Goal: Task Accomplishment & Management: Use online tool/utility

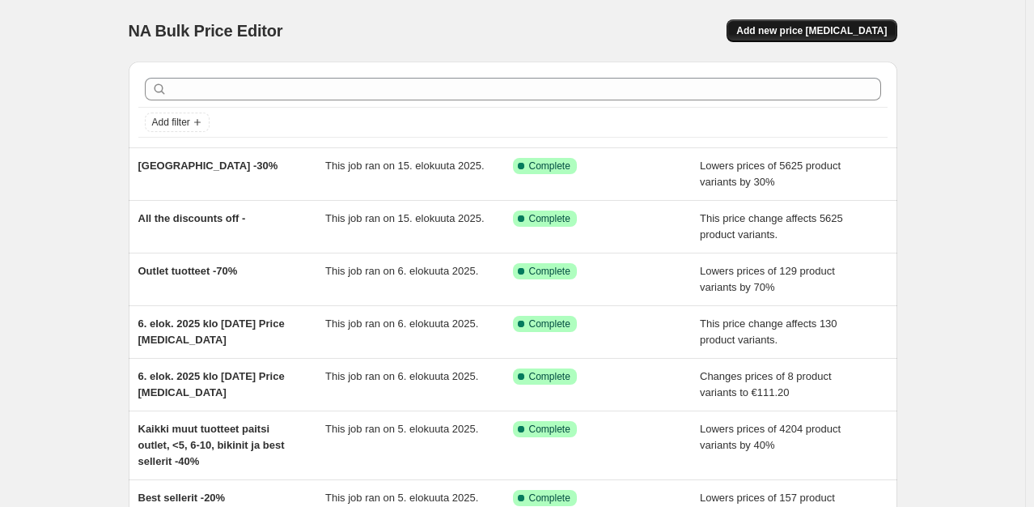
click at [784, 26] on span "Add new price change job" at bounding box center [812, 30] width 151 height 13
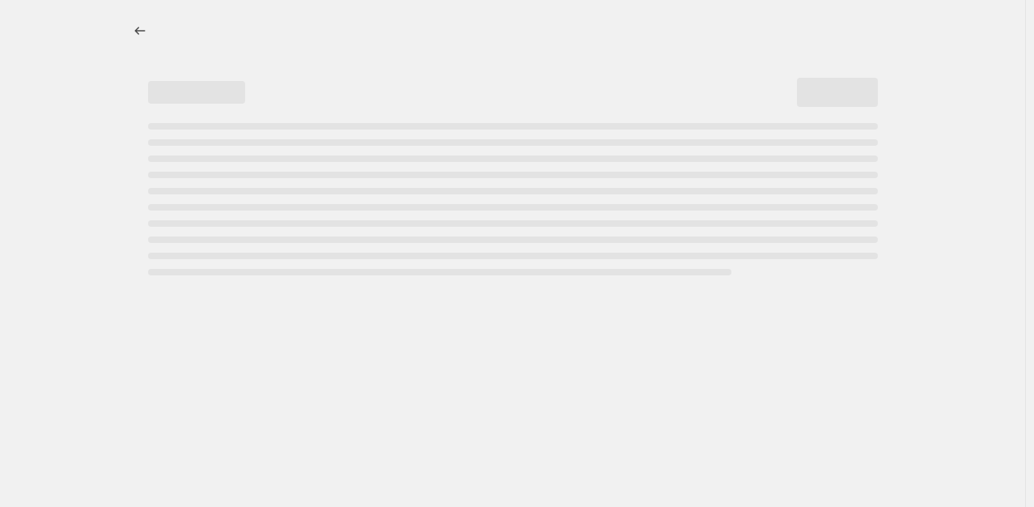
select select "percentage"
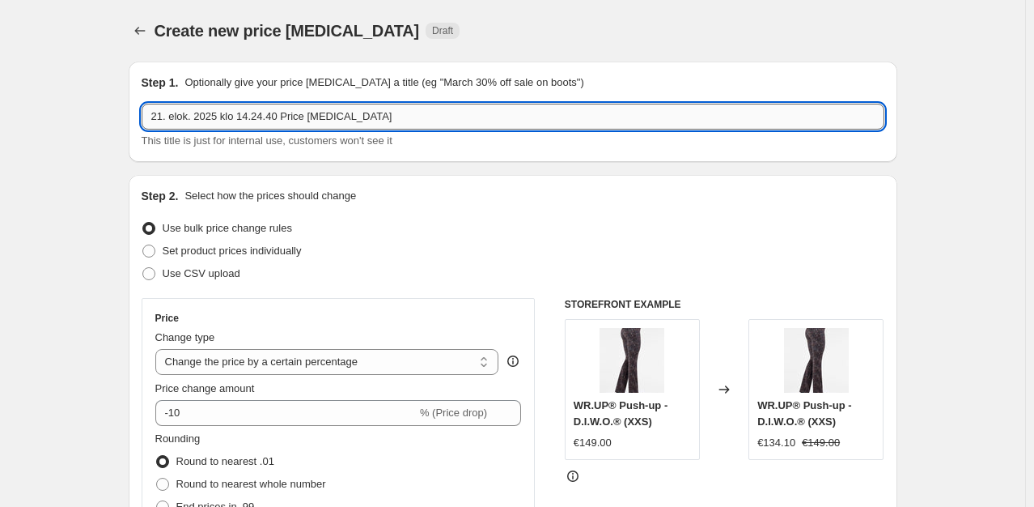
click at [340, 117] on input "21. elok. 2025 klo 14.24.40 Price change job" at bounding box center [513, 117] width 743 height 26
click at [341, 115] on input "21. elok. 2025 klo 14.24.40 Price change job" at bounding box center [513, 117] width 743 height 26
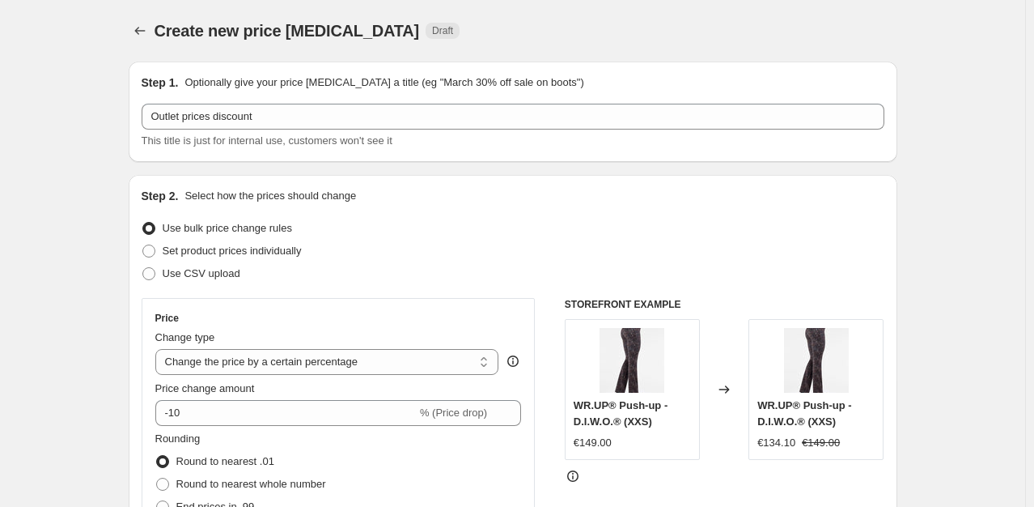
drag, startPoint x: 91, startPoint y: 117, endPoint x: 120, endPoint y: 119, distance: 29.2
click at [427, 131] on div "Outlet prices discount This title is just for internal use, customers won't see…" at bounding box center [513, 126] width 743 height 45
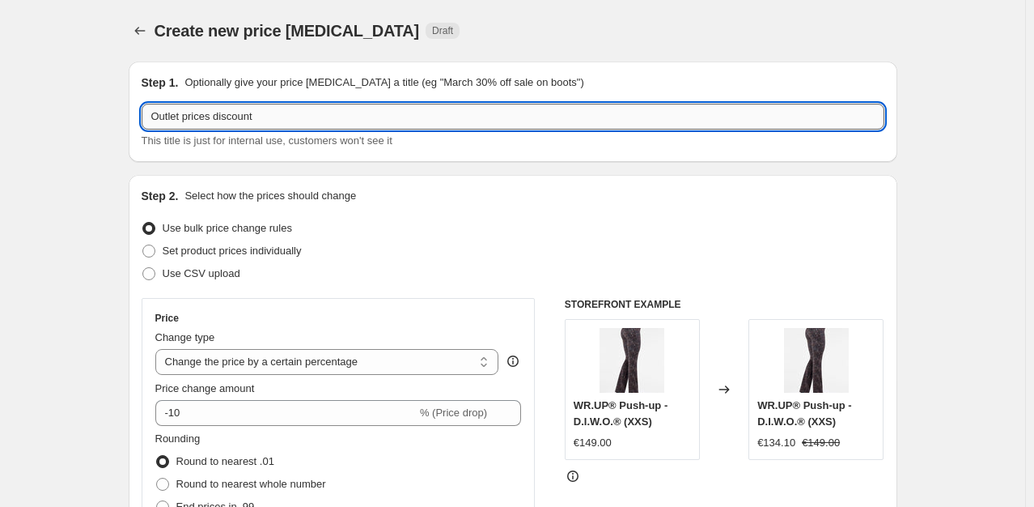
click at [425, 117] on input "Outlet prices discount" at bounding box center [513, 117] width 743 height 26
type input "Outlet prices discount -50%"
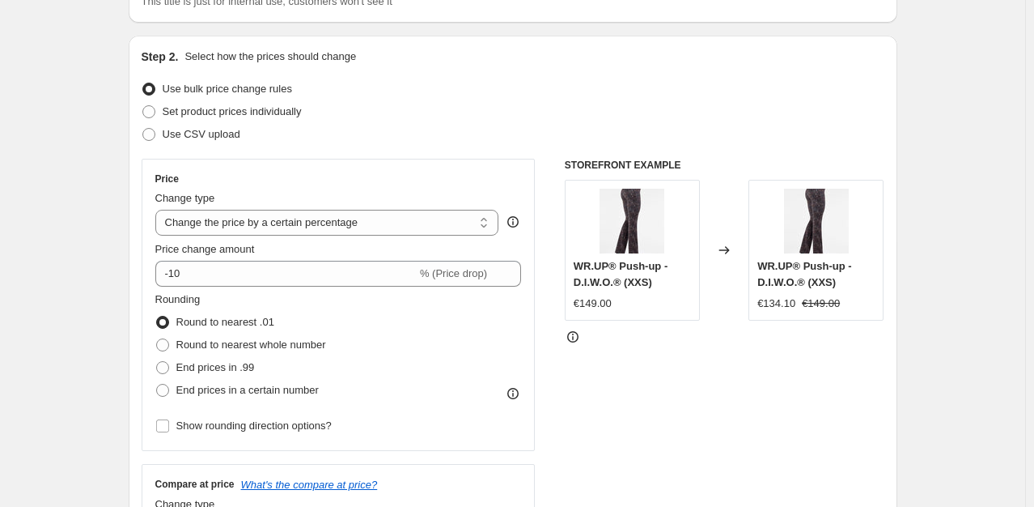
scroll to position [162, 0]
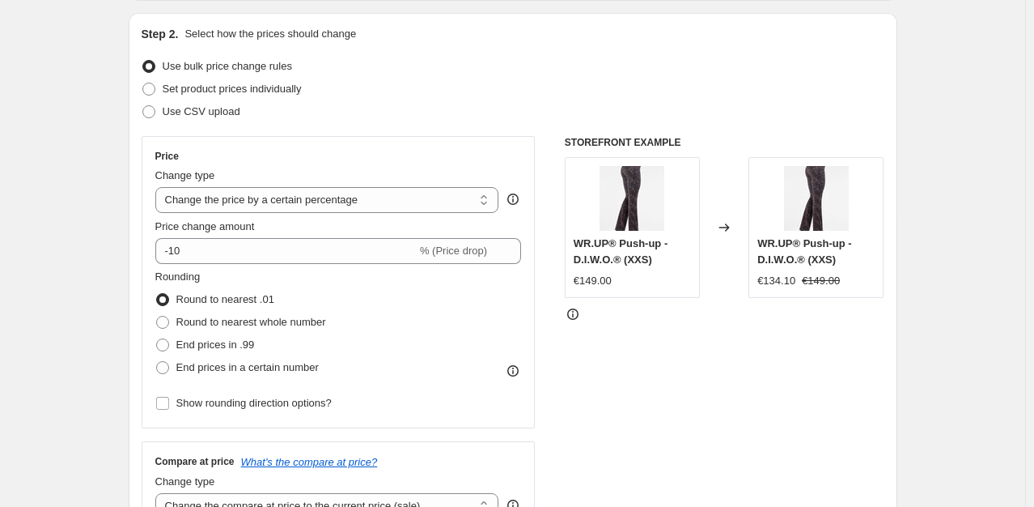
click at [285, 233] on div "Price change amount" at bounding box center [338, 227] width 367 height 16
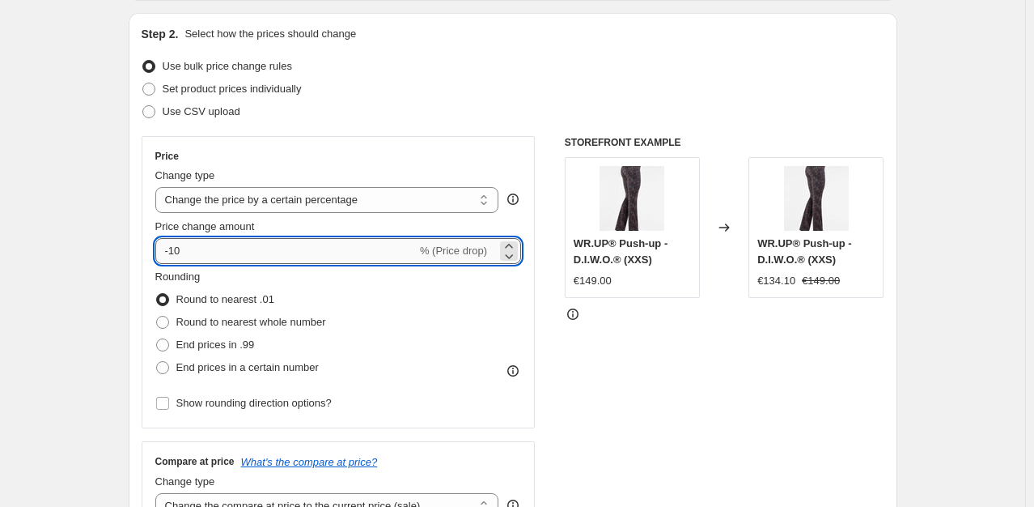
click at [282, 249] on input "-10" at bounding box center [285, 251] width 261 height 26
type input "-50"
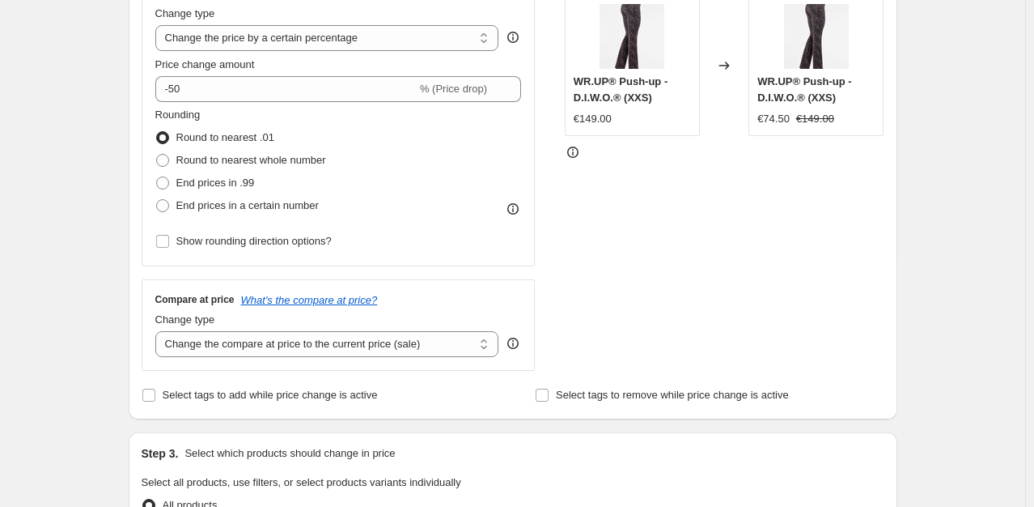
scroll to position [405, 0]
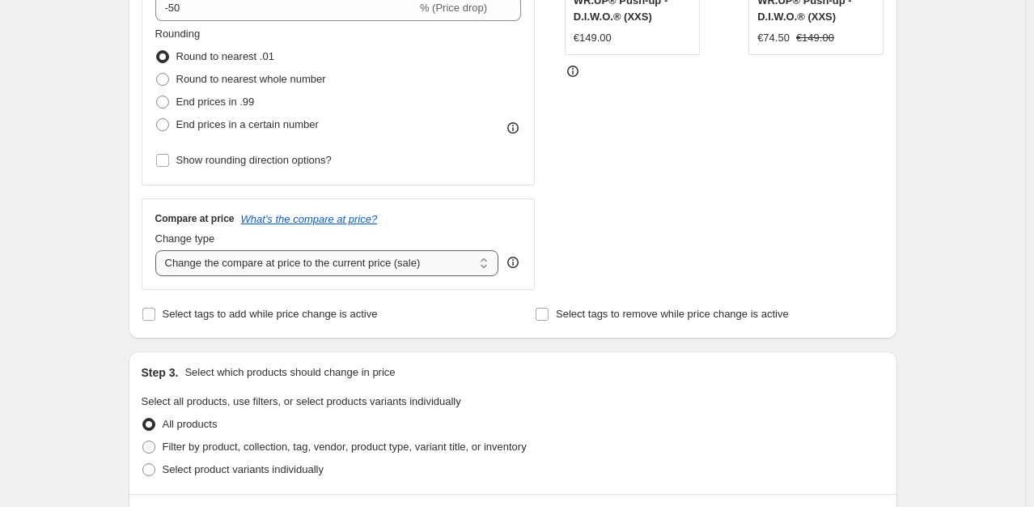
click at [310, 266] on select "Change the compare at price to the current price (sale) Change the compare at p…" at bounding box center [327, 263] width 344 height 26
click at [100, 245] on div "Create new price change job. This page is ready Create new price change job Dra…" at bounding box center [513, 449] width 1026 height 1709
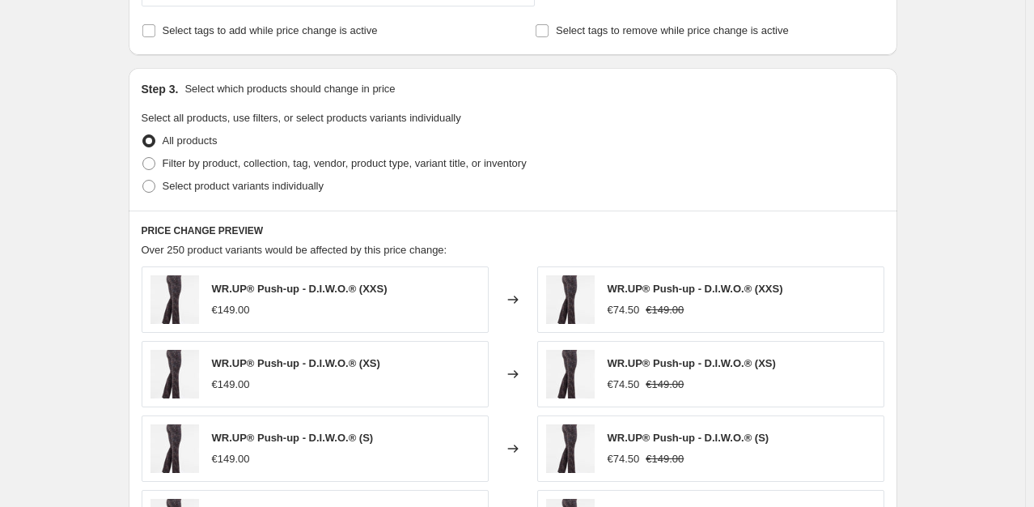
scroll to position [634, 0]
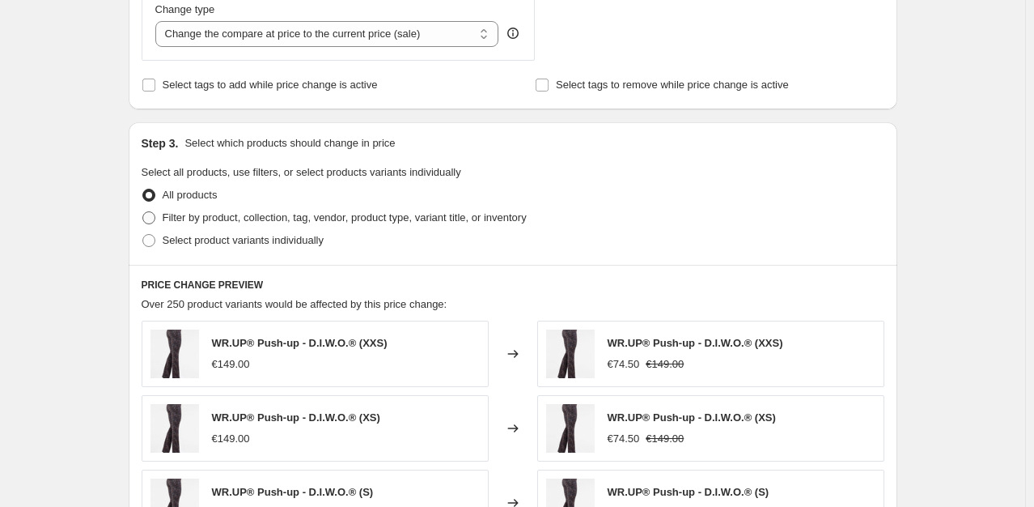
click at [224, 221] on span "Filter by product, collection, tag, vendor, product type, variant title, or inv…" at bounding box center [345, 217] width 364 height 12
click at [143, 212] on input "Filter by product, collection, tag, vendor, product type, variant title, or inv…" at bounding box center [142, 211] width 1 height 1
radio input "true"
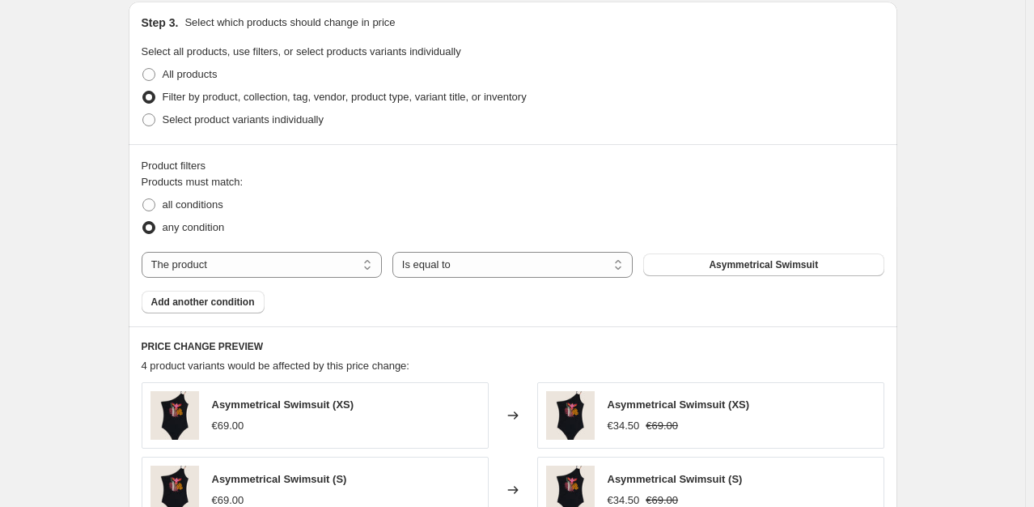
scroll to position [796, 0]
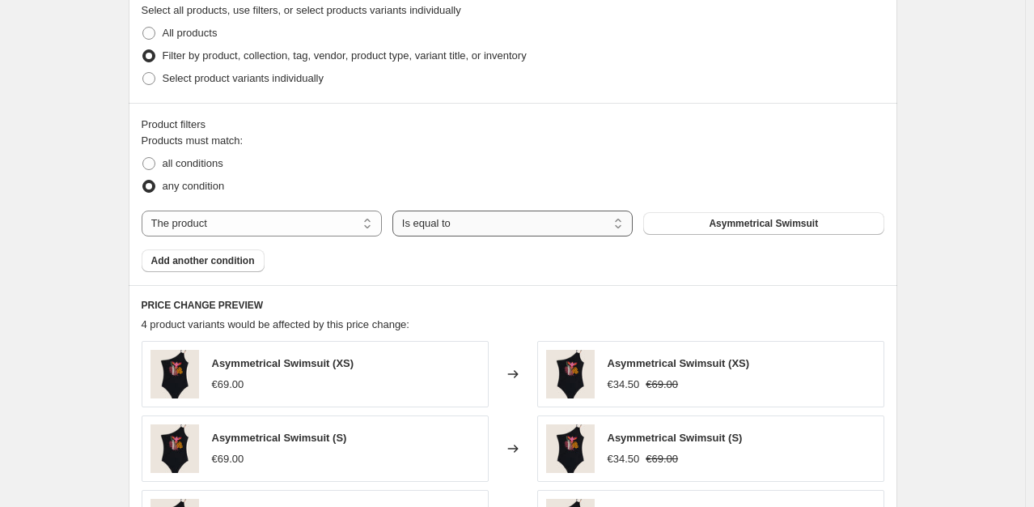
click at [450, 212] on select "Is equal to Is not equal to" at bounding box center [513, 223] width 240 height 26
click at [421, 181] on div "any condition" at bounding box center [513, 186] width 743 height 23
click at [284, 228] on select "The product The product's collection The product's tag The product's vendor The…" at bounding box center [262, 223] width 240 height 26
select select "collection"
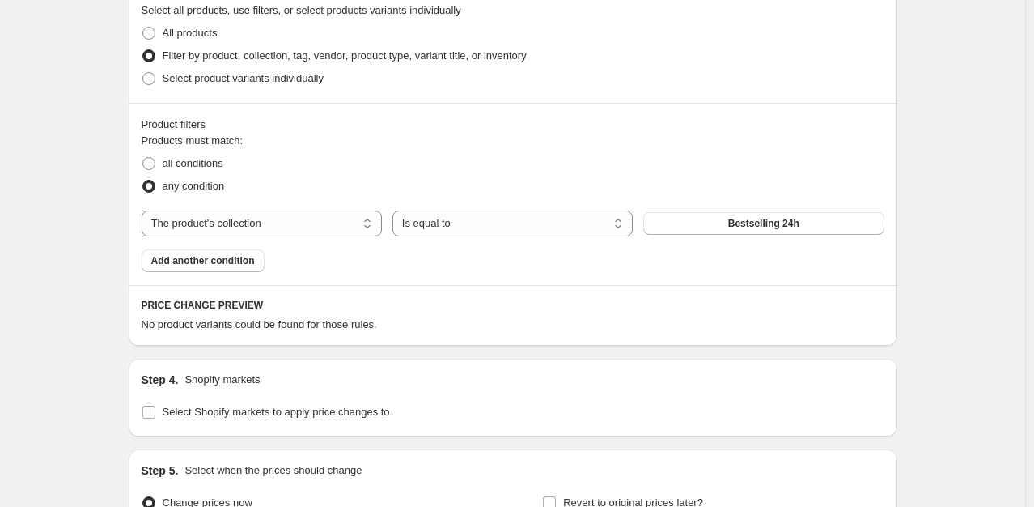
click at [758, 236] on div "The product The product's collection The product's tag The product's vendor The…" at bounding box center [513, 223] width 743 height 26
click at [759, 222] on span "Bestselling 24h" at bounding box center [763, 223] width 71 height 13
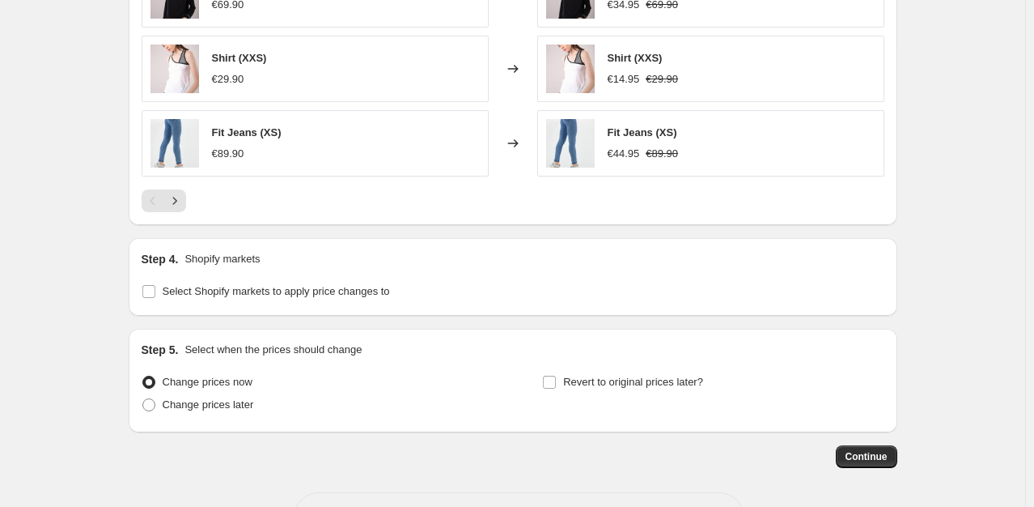
scroll to position [1362, 0]
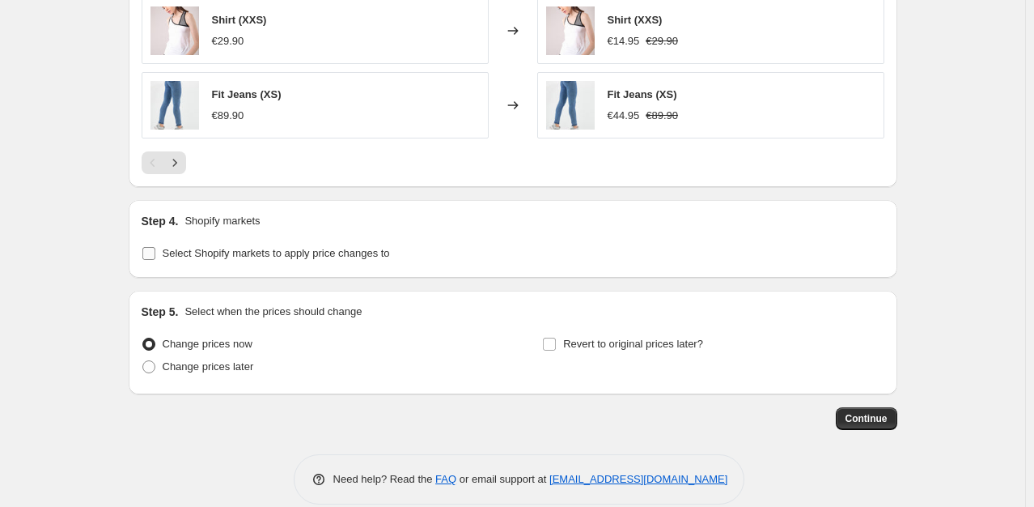
click at [288, 257] on span "Select Shopify markets to apply price changes to" at bounding box center [276, 253] width 227 height 12
click at [155, 257] on input "Select Shopify markets to apply price changes to" at bounding box center [148, 253] width 13 height 13
checkbox input "true"
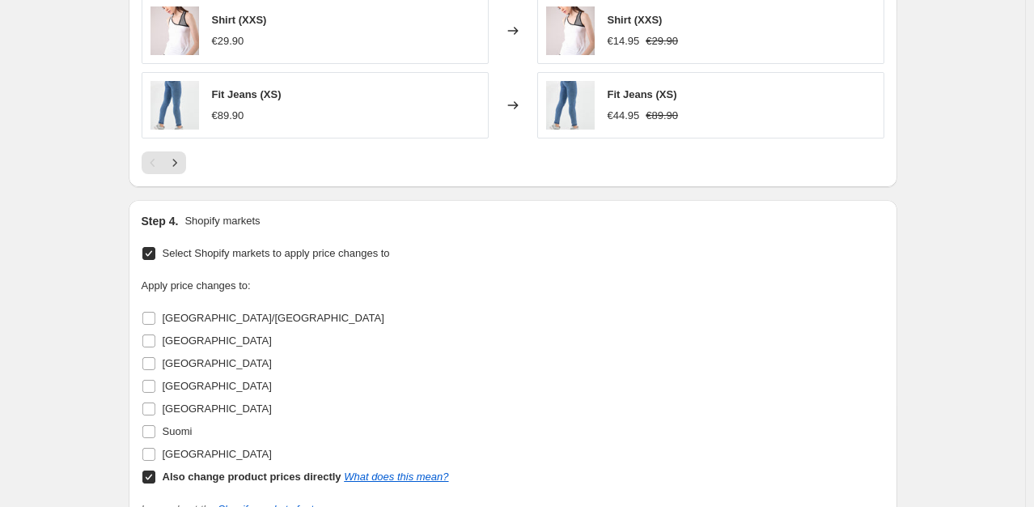
click at [173, 480] on b "Also change product prices directly" at bounding box center [252, 476] width 179 height 12
click at [155, 480] on input "Also change product prices directly What does this mean?" at bounding box center [148, 476] width 13 height 13
checkbox input "false"
click at [178, 457] on span "estonia" at bounding box center [217, 454] width 109 height 12
click at [155, 457] on input "estonia" at bounding box center [148, 454] width 13 height 13
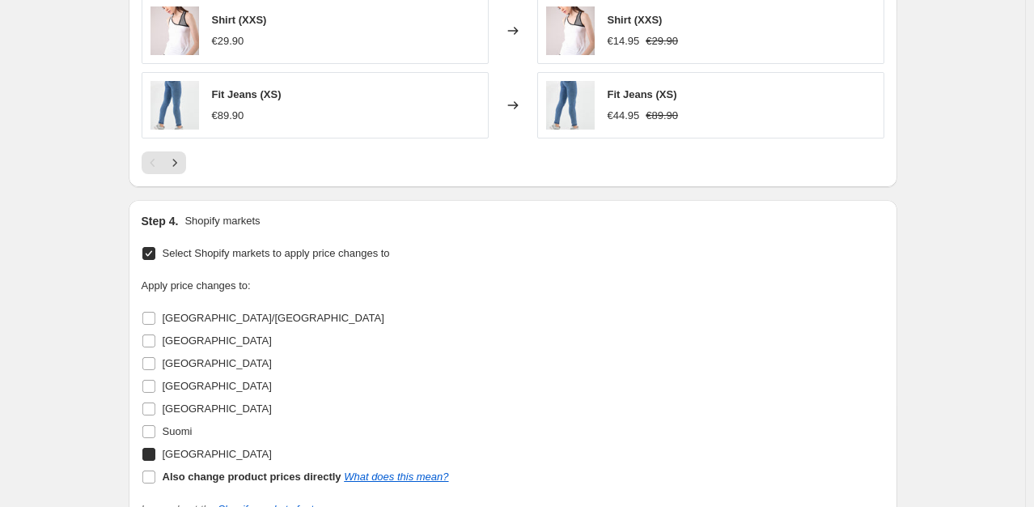
checkbox input "true"
click at [180, 433] on span "Suomi" at bounding box center [178, 431] width 30 height 12
click at [155, 433] on input "Suomi" at bounding box center [148, 431] width 13 height 13
checkbox input "true"
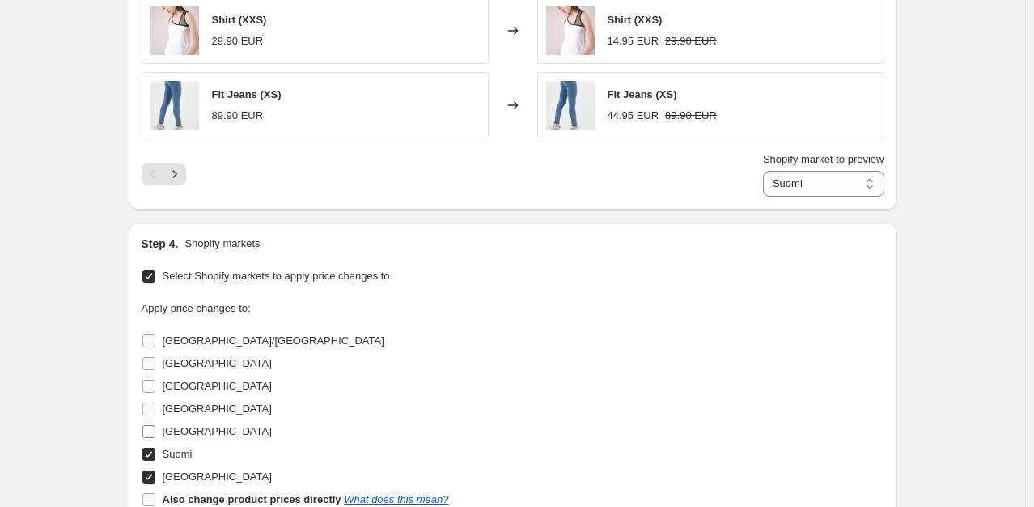
click at [186, 429] on span "SWEDEN" at bounding box center [217, 431] width 109 height 12
click at [155, 429] on input "SWEDEN" at bounding box center [148, 431] width 13 height 13
checkbox input "true"
select select "99453862212"
click at [185, 409] on span "Poland" at bounding box center [217, 408] width 109 height 12
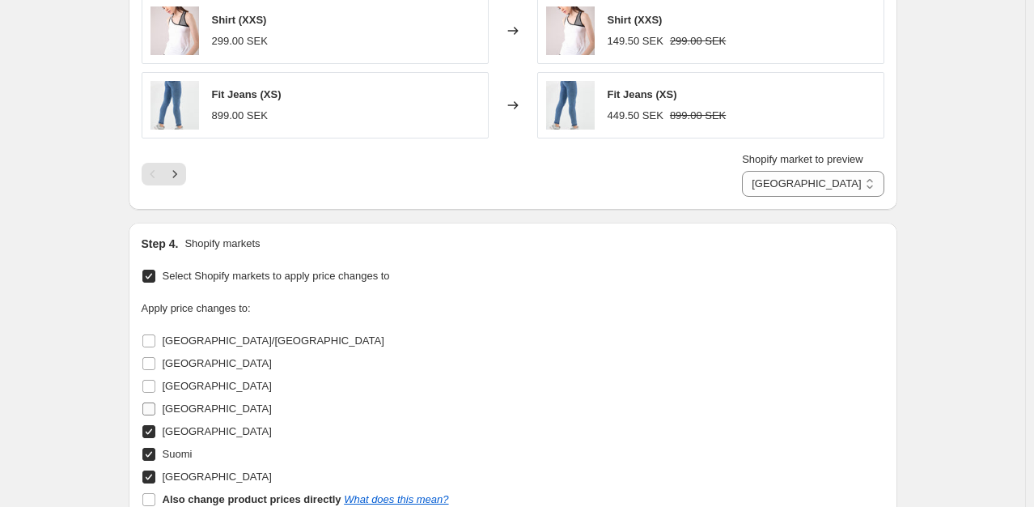
click at [155, 409] on input "Poland" at bounding box center [148, 408] width 13 height 13
checkbox input "true"
select select "99453894980"
click at [188, 384] on span "Norway" at bounding box center [217, 386] width 109 height 12
click at [155, 384] on input "Norway" at bounding box center [148, 386] width 13 height 13
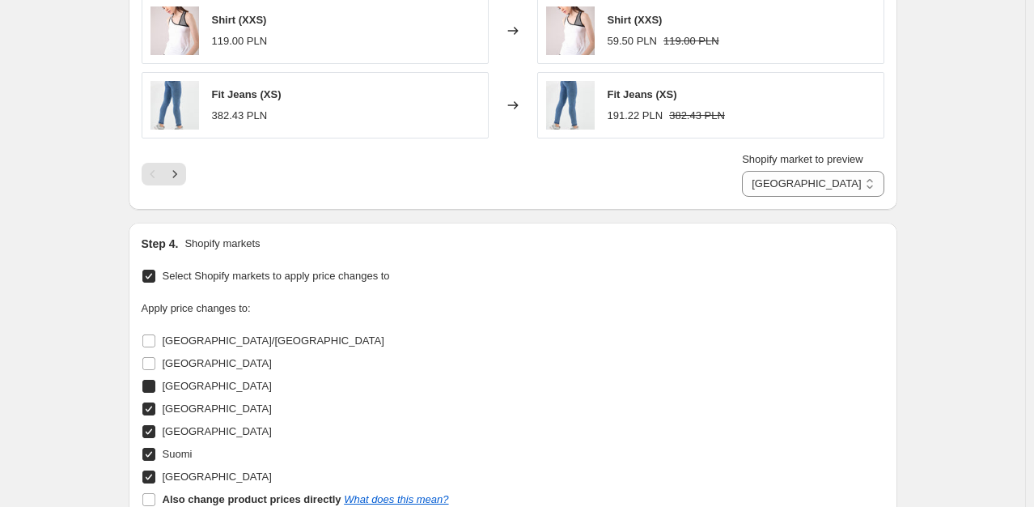
checkbox input "true"
select select "100691149124"
click at [198, 341] on span "AUSTRIA/GERMANY" at bounding box center [274, 340] width 222 height 12
click at [155, 341] on input "AUSTRIA/GERMANY" at bounding box center [148, 340] width 13 height 13
checkbox input "true"
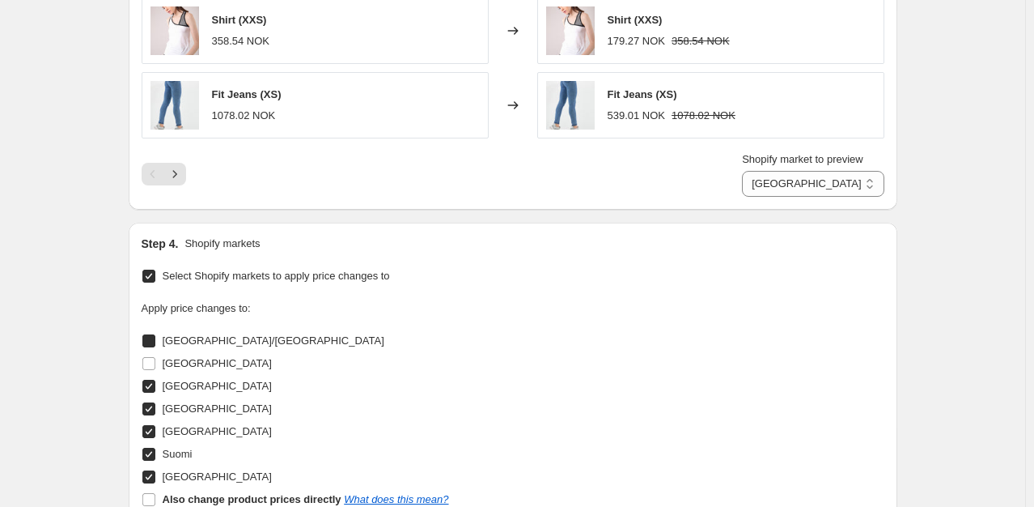
select select "99453829444"
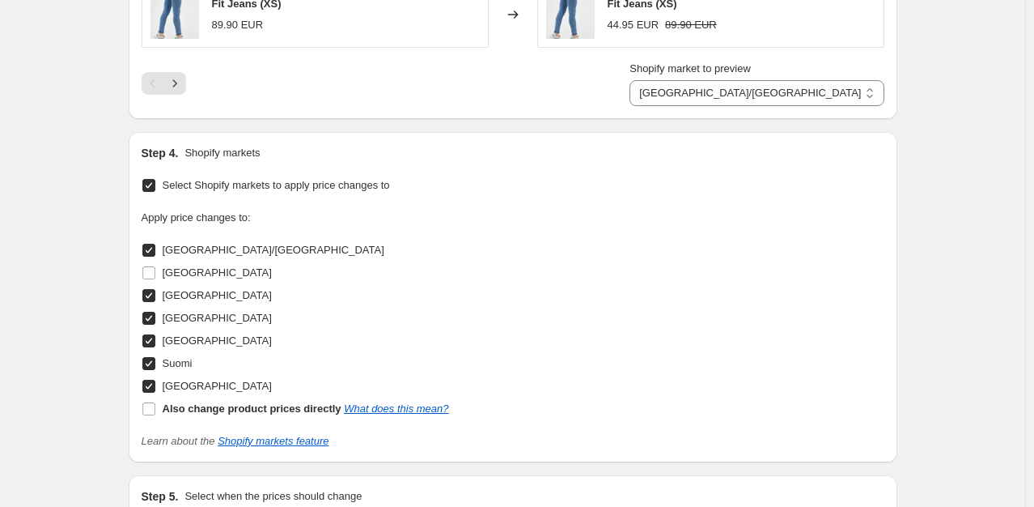
scroll to position [1605, 0]
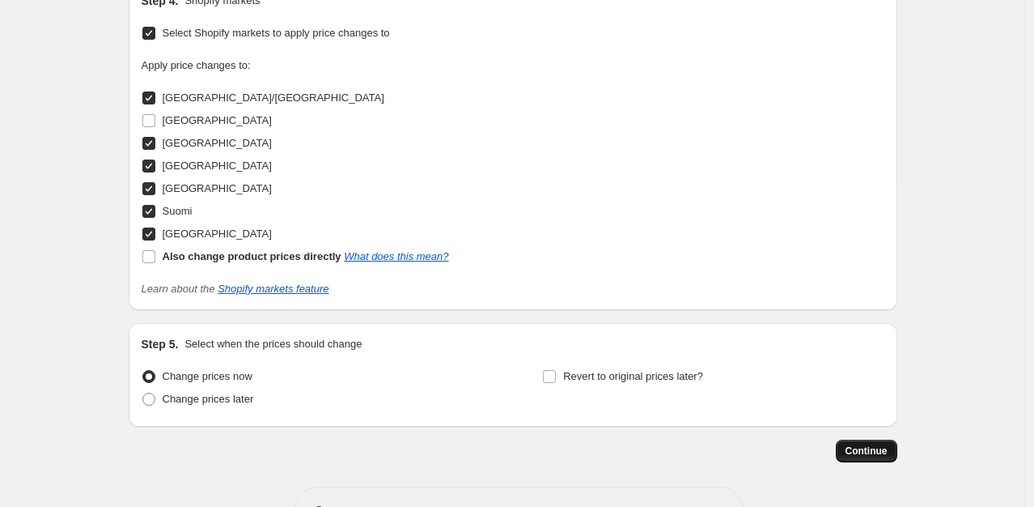
click at [870, 448] on span "Continue" at bounding box center [867, 450] width 42 height 13
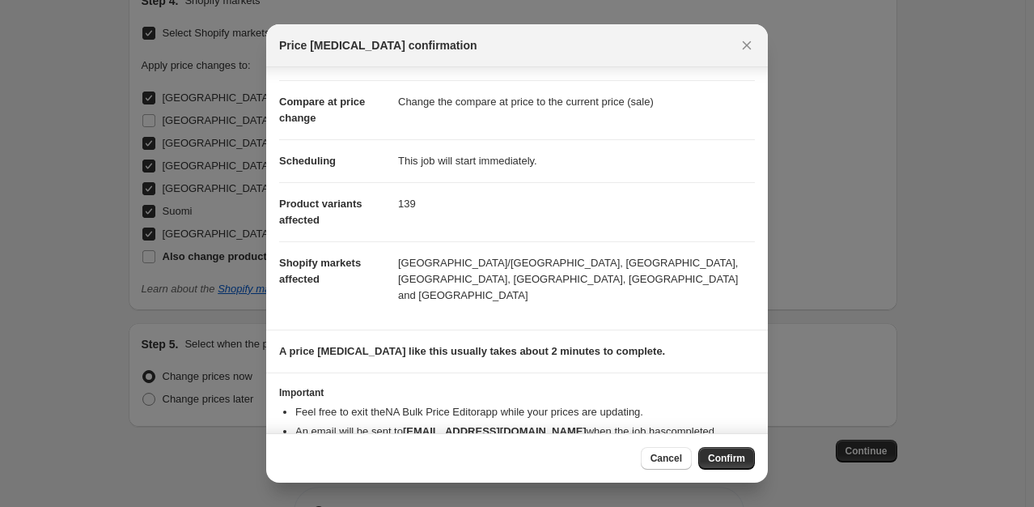
scroll to position [83, 0]
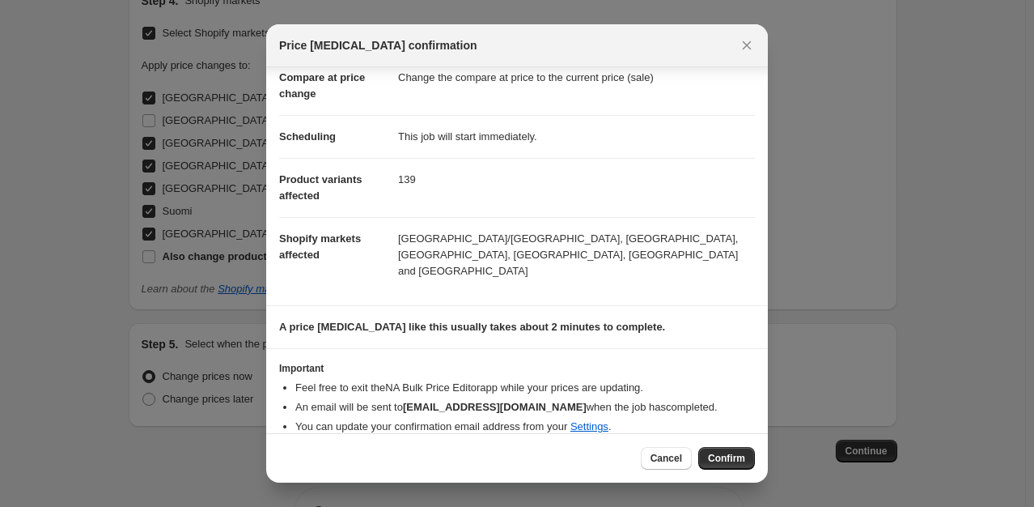
drag, startPoint x: 728, startPoint y: 448, endPoint x: 656, endPoint y: 206, distance: 253.3
click at [656, 206] on div "Price change job confirmation Confirmation for Outlet prices discount -50% Pric…" at bounding box center [517, 253] width 502 height 458
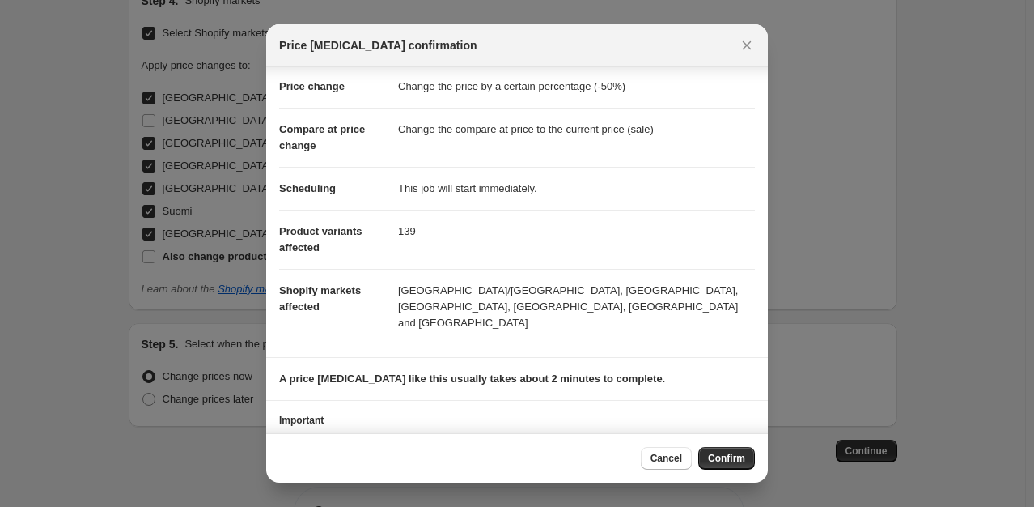
scroll to position [0, 0]
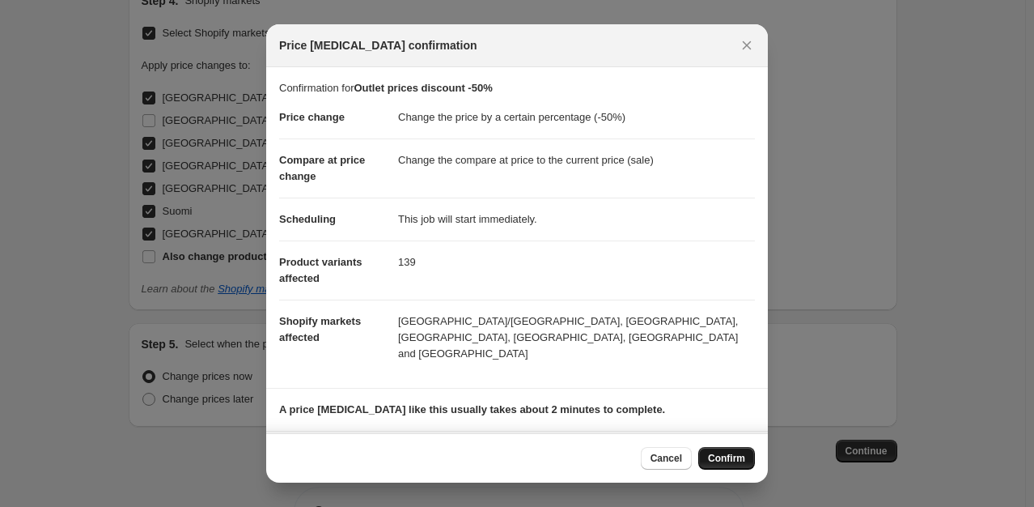
click at [732, 457] on span "Confirm" at bounding box center [726, 458] width 37 height 13
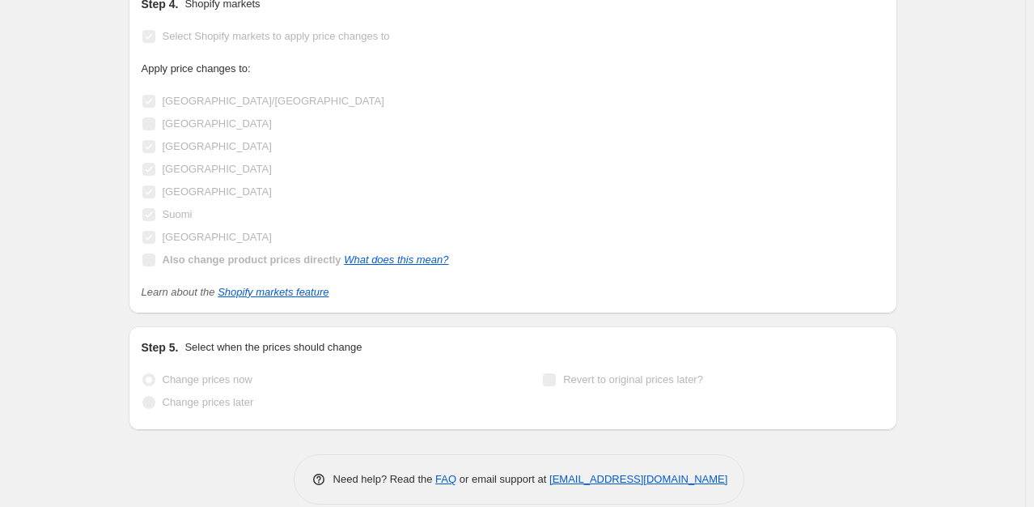
scroll to position [1739, 0]
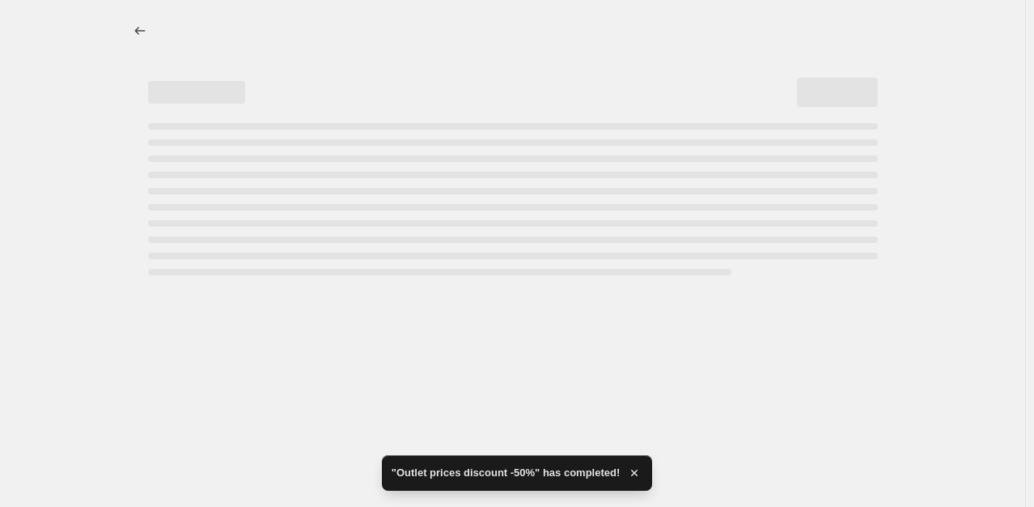
select select "percentage"
select select "collection"
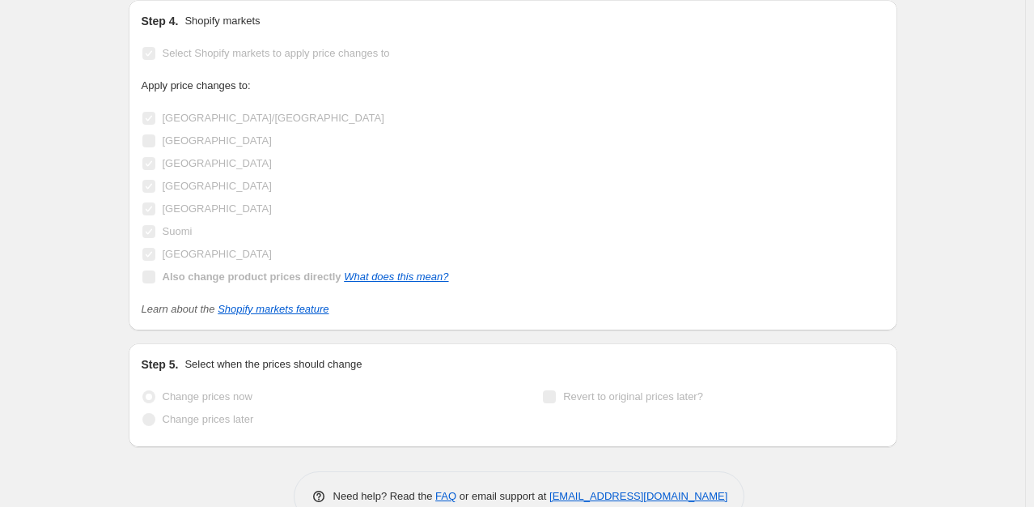
scroll to position [0, 0]
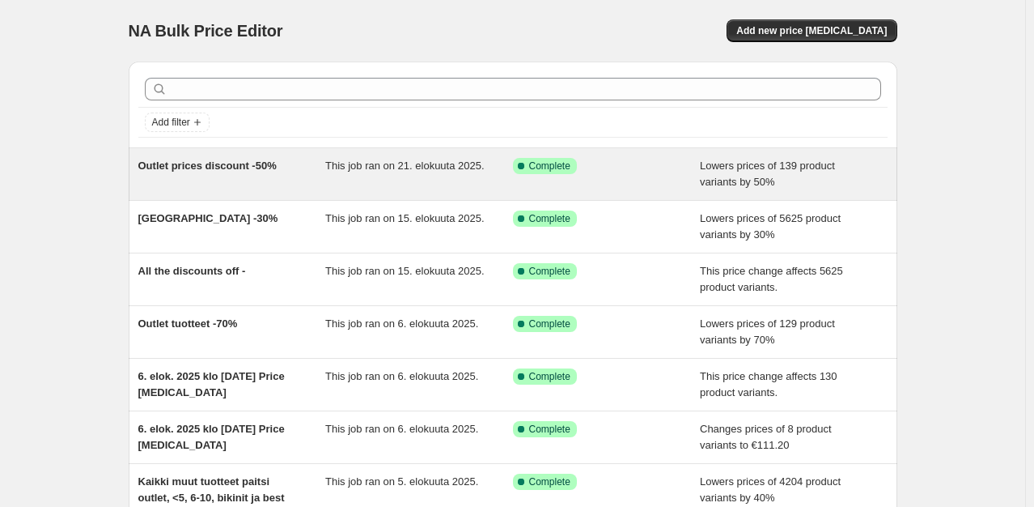
click at [604, 168] on div "Success Complete Complete" at bounding box center [595, 166] width 164 height 16
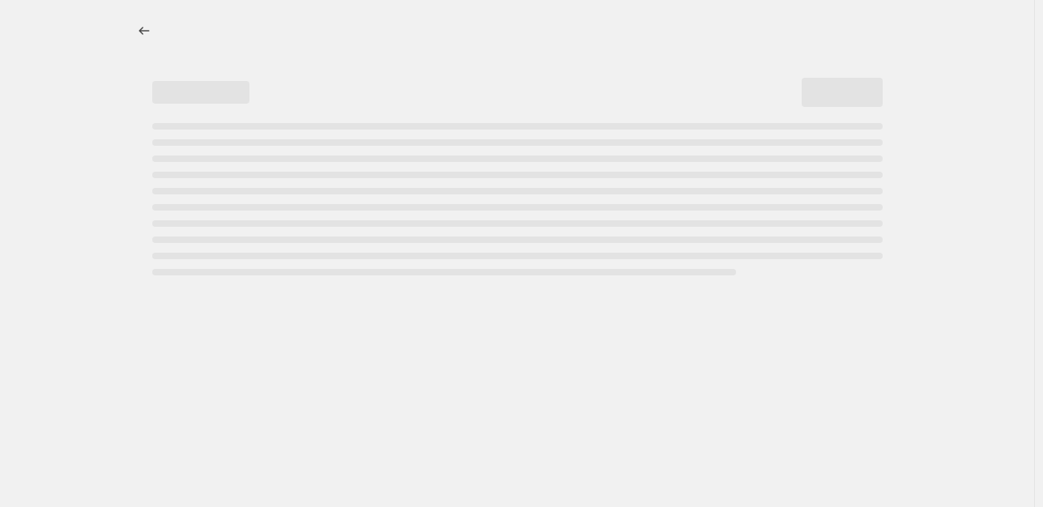
select select "percentage"
select select "collection"
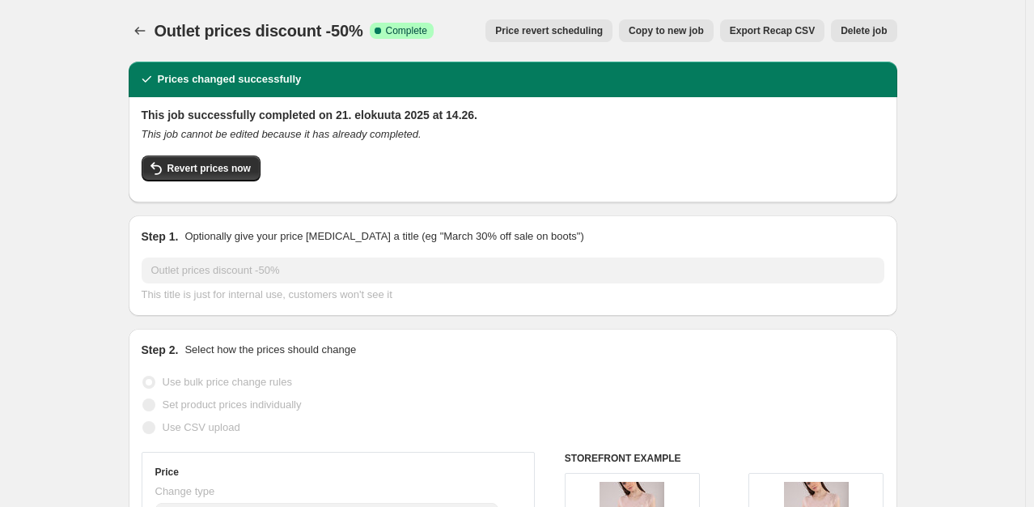
click at [603, 29] on span "Price revert scheduling" at bounding box center [549, 30] width 108 height 13
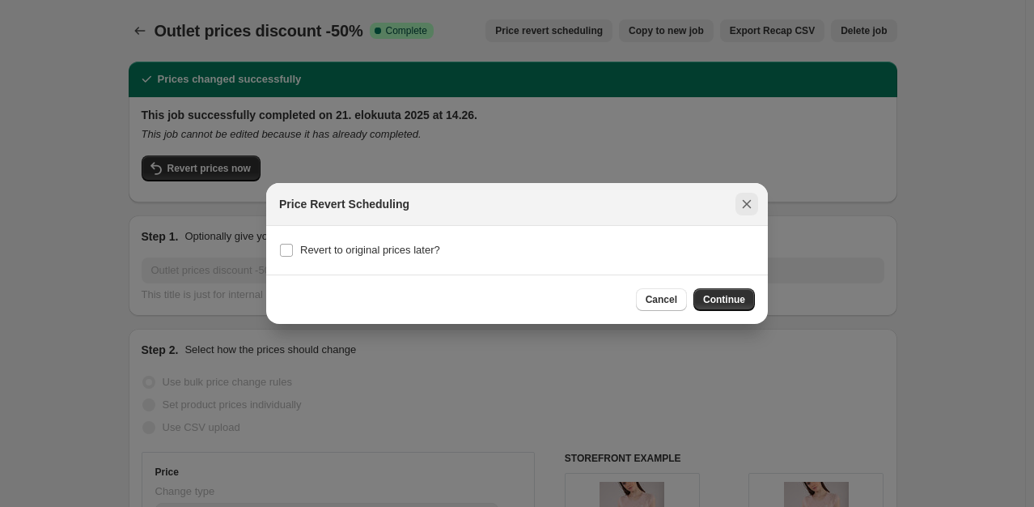
click at [751, 213] on button "Close" at bounding box center [747, 204] width 23 height 23
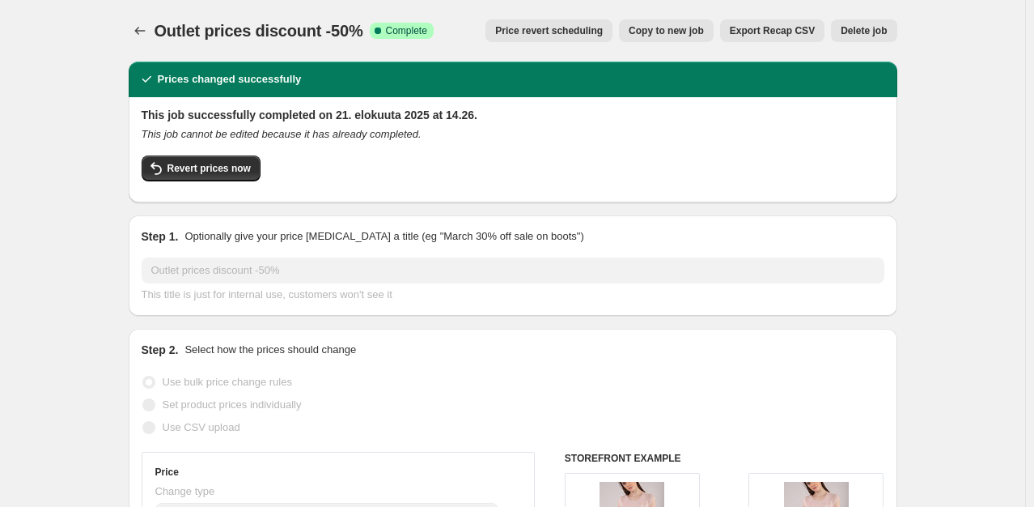
click at [864, 37] on button "Delete job" at bounding box center [864, 30] width 66 height 23
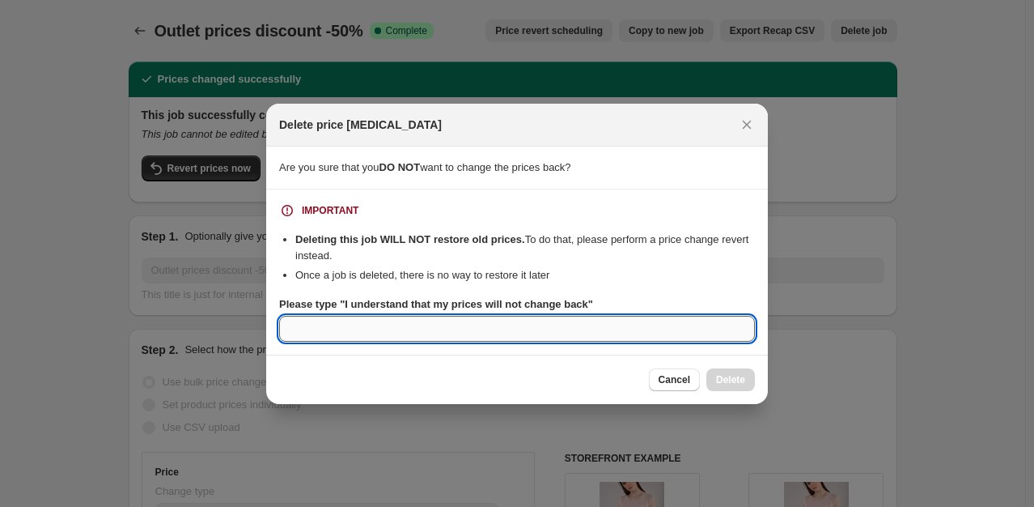
click at [431, 333] on input "Please type "I understand that my prices will not change back"" at bounding box center [517, 329] width 476 height 26
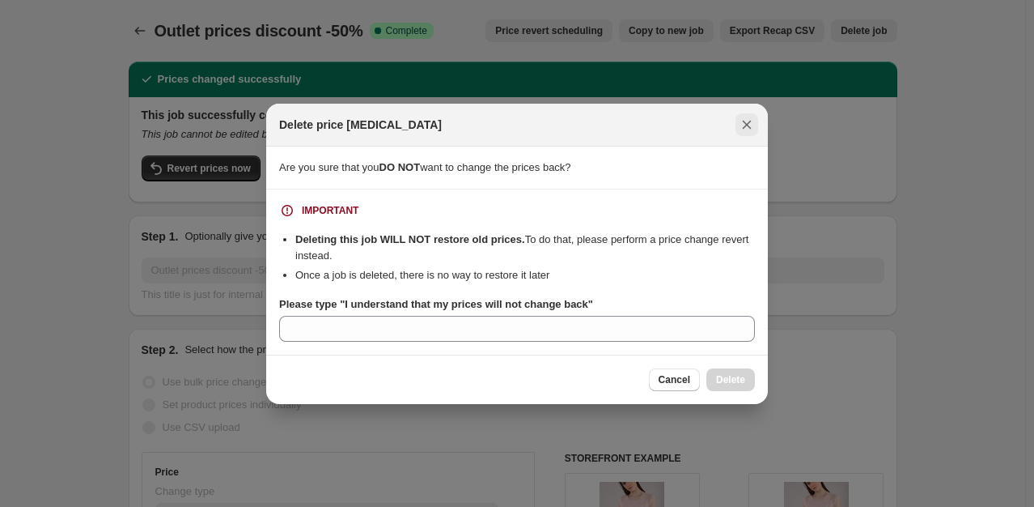
click at [745, 123] on icon "Close" at bounding box center [747, 124] width 9 height 9
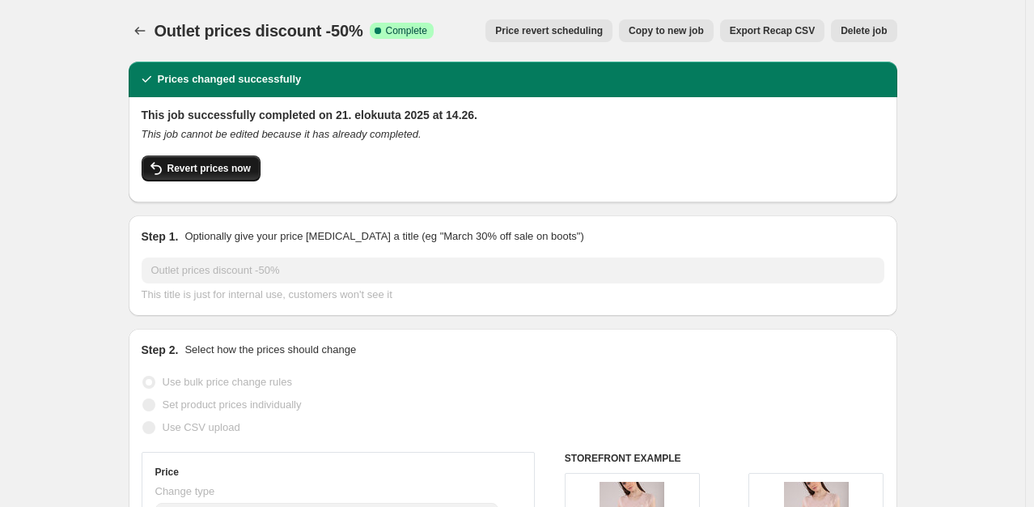
click at [208, 165] on span "Revert prices now" at bounding box center [209, 168] width 83 height 13
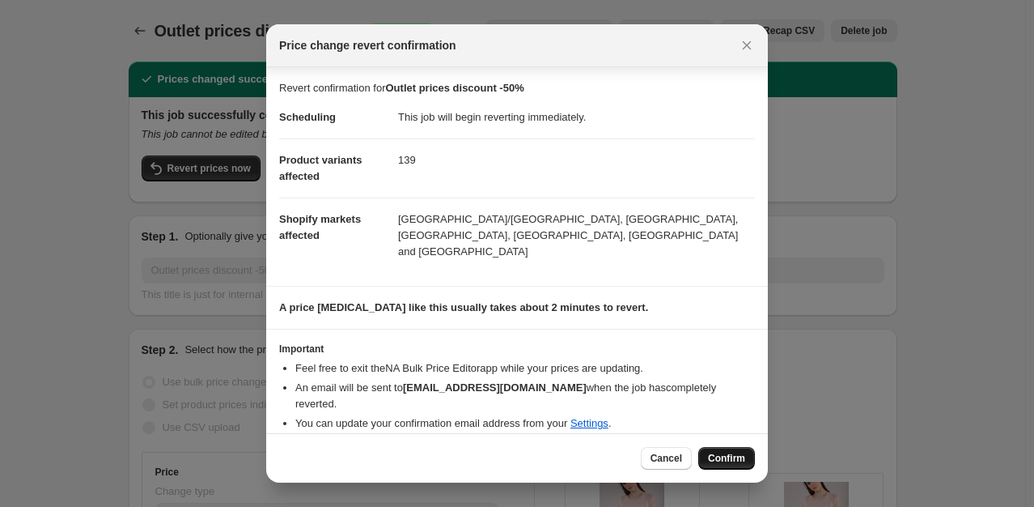
click at [728, 455] on span "Confirm" at bounding box center [726, 458] width 37 height 13
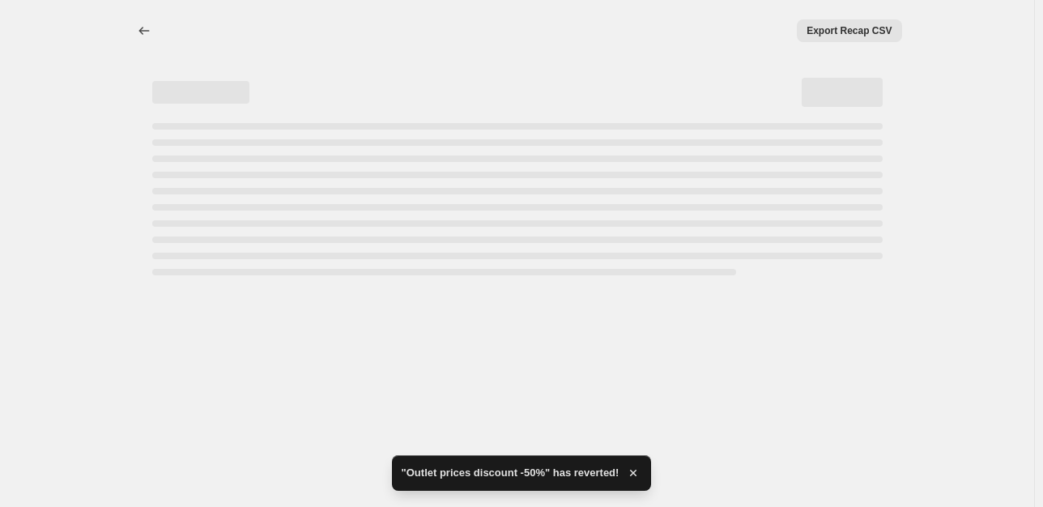
select select "percentage"
select select "collection"
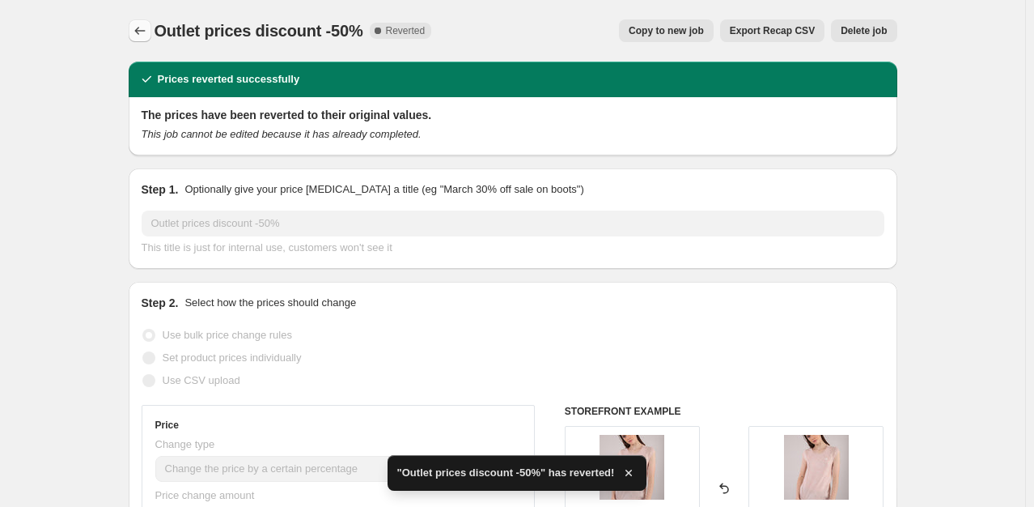
click at [141, 28] on icon "Price change jobs" at bounding box center [139, 31] width 11 height 8
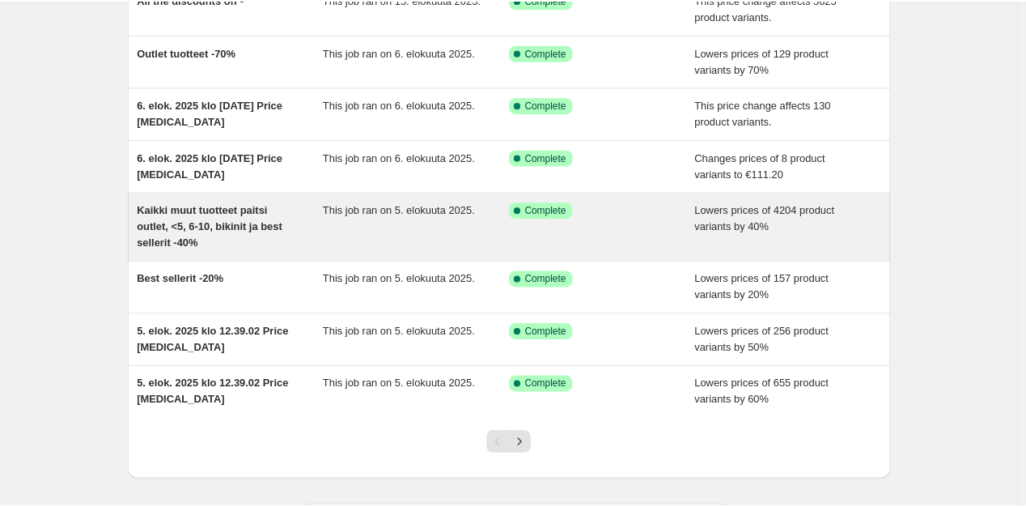
scroll to position [356, 0]
